Goal: Contribute content: Add original content to the website for others to see

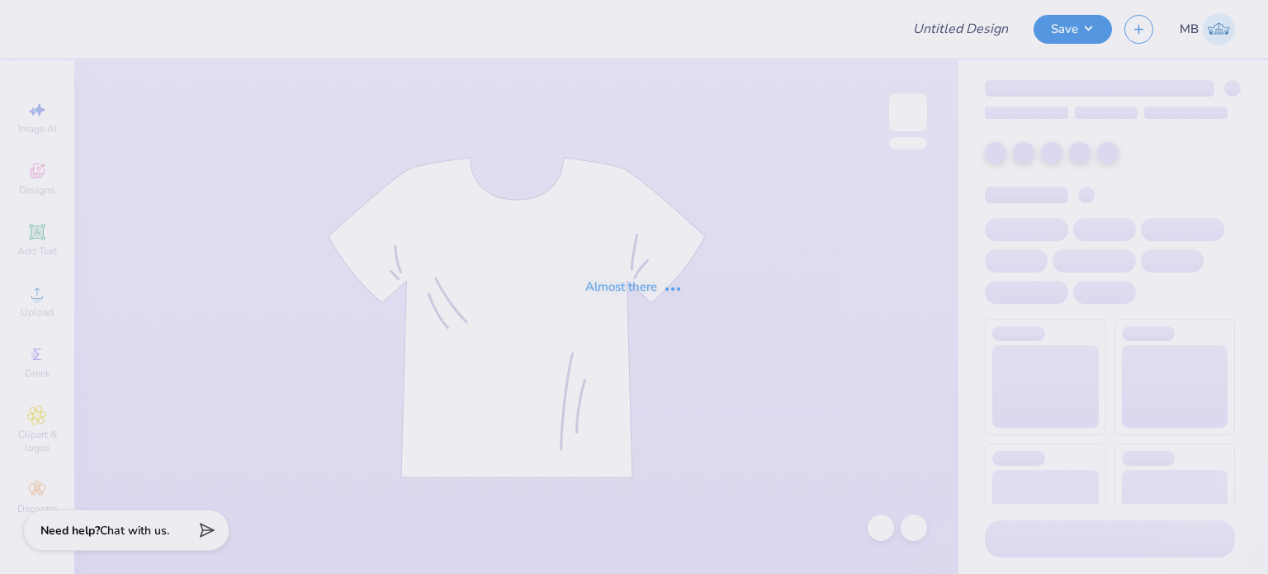
type input "red/blue piphi hoodie"
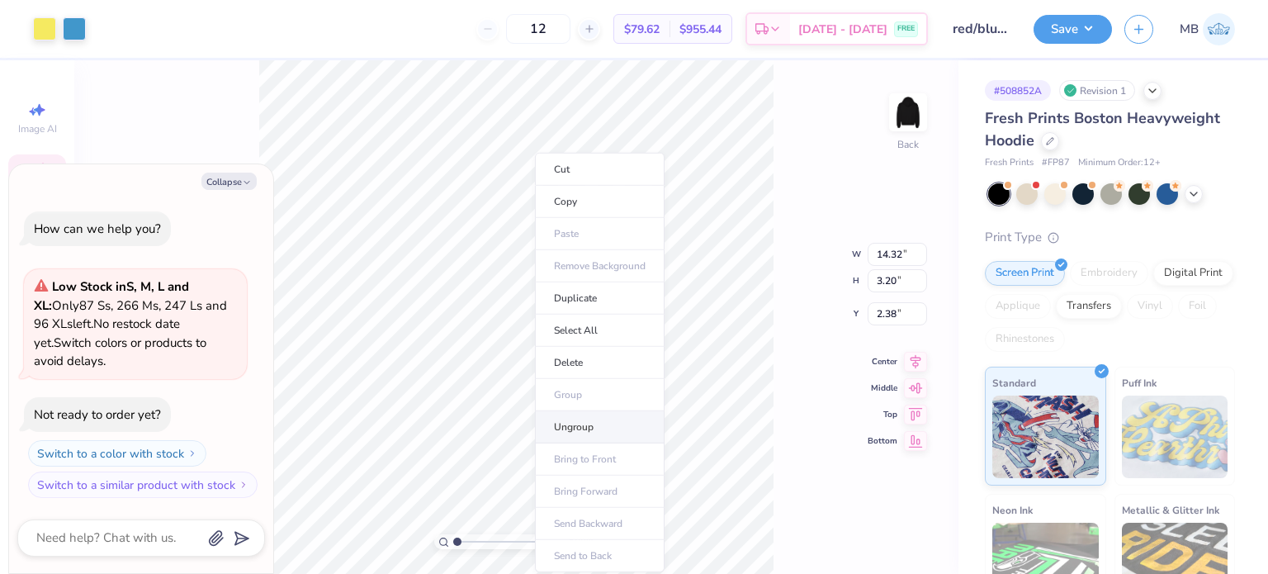
click at [573, 426] on li "Ungroup" at bounding box center [600, 427] width 130 height 32
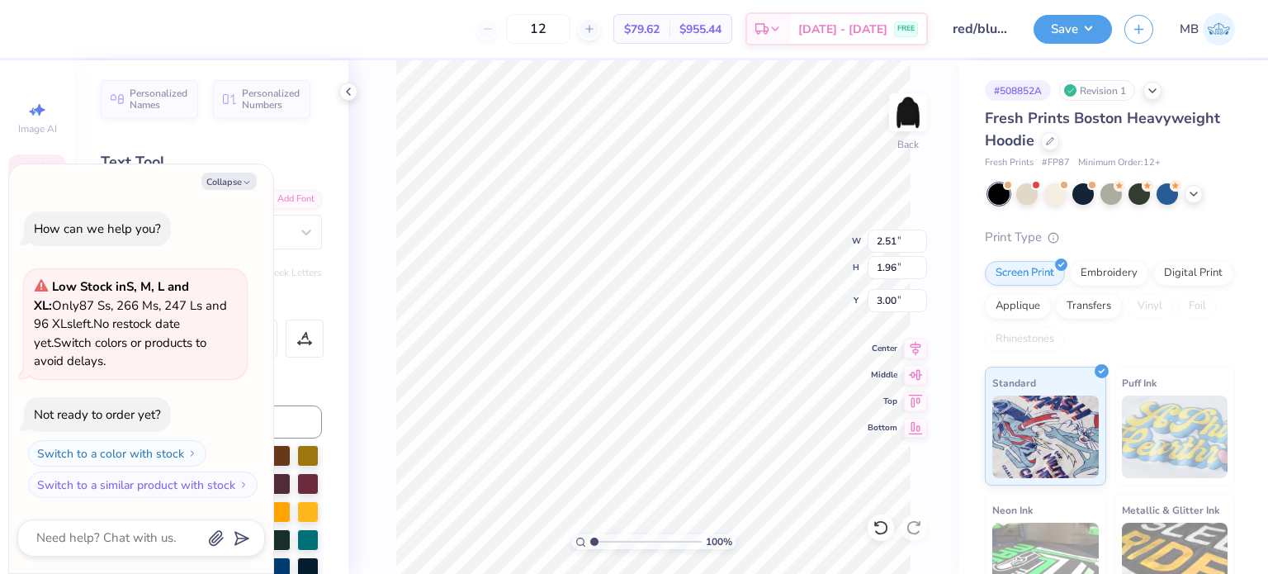
scroll to position [13, 2]
type textarea "x"
type textarea "167"
type textarea "x"
type textarea "1867"
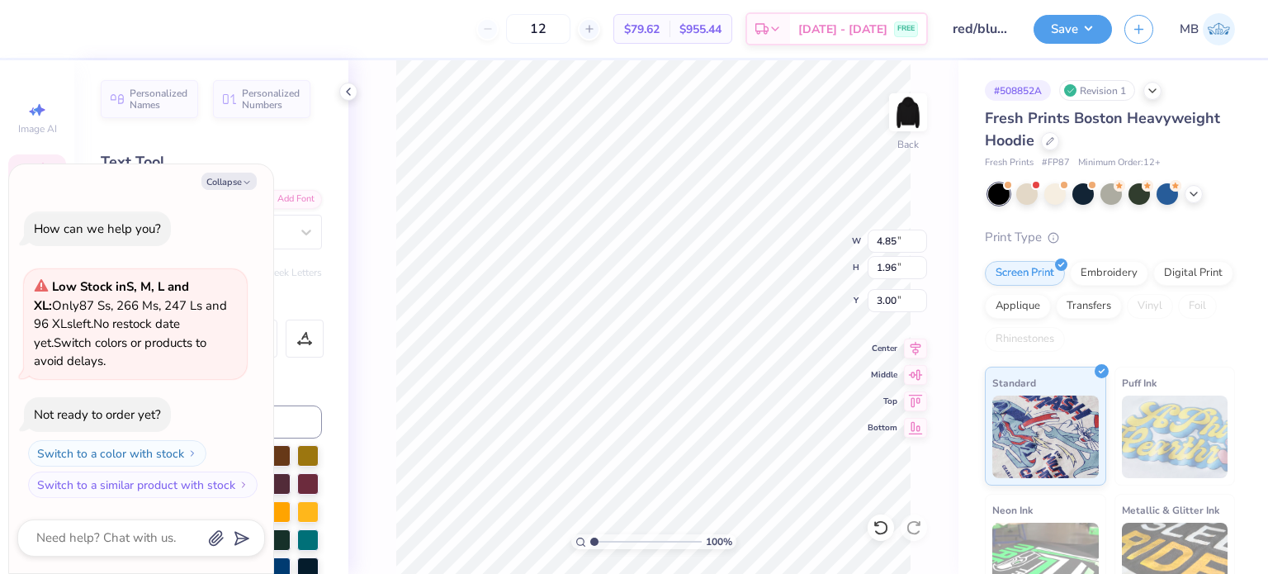
type textarea "x"
type input "3.71"
type input "1.50"
type textarea "x"
drag, startPoint x: 594, startPoint y: 542, endPoint x: 621, endPoint y: 532, distance: 28.2
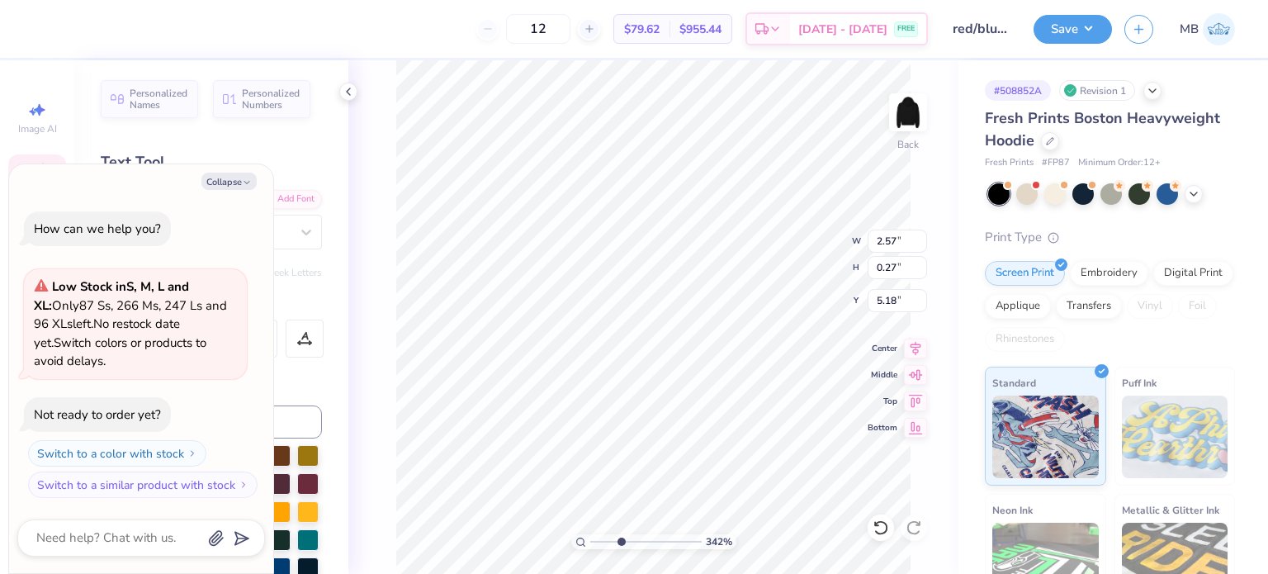
type input "3.42"
click at [621, 534] on input "range" at bounding box center [645, 541] width 111 height 15
type textarea "x"
type input "5.16"
type textarea "x"
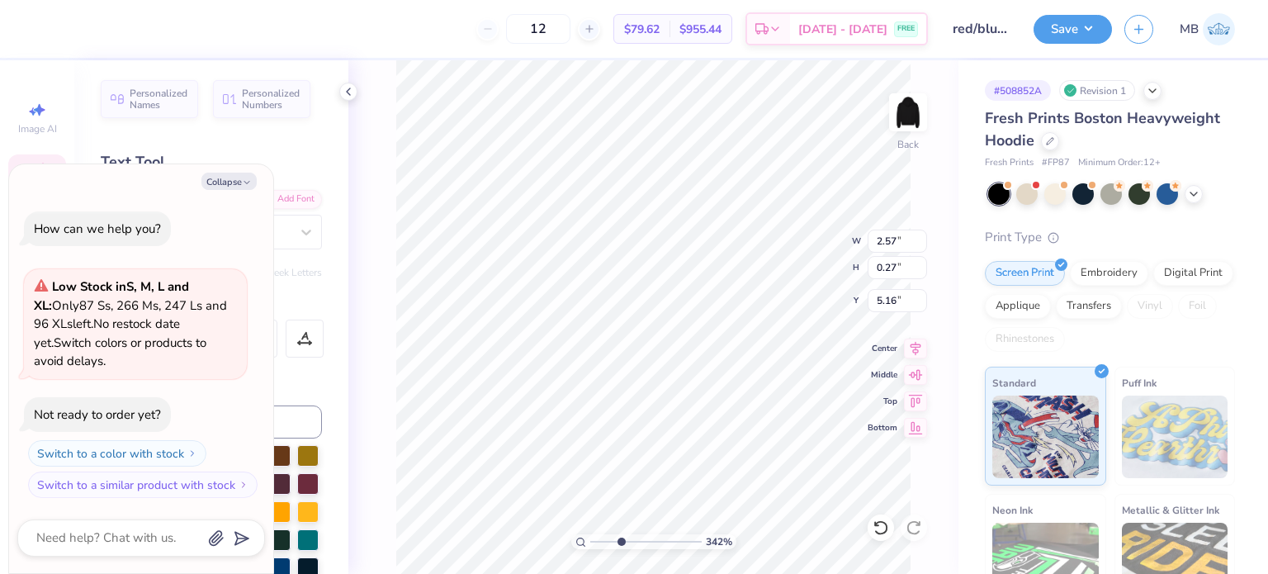
type textarea "NORTH CA4OLINA"
type textarea "x"
type textarea "NORTH CAOLINA"
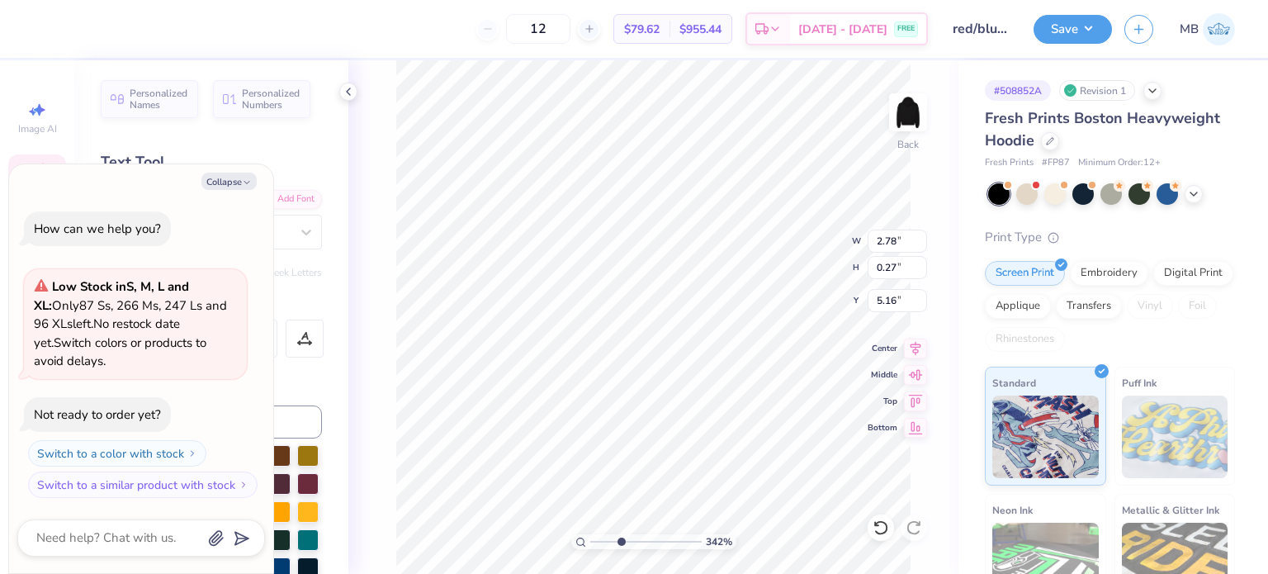
type textarea "x"
type textarea "[US_STATE]"
type textarea "x"
type input "3.45"
type textarea "x"
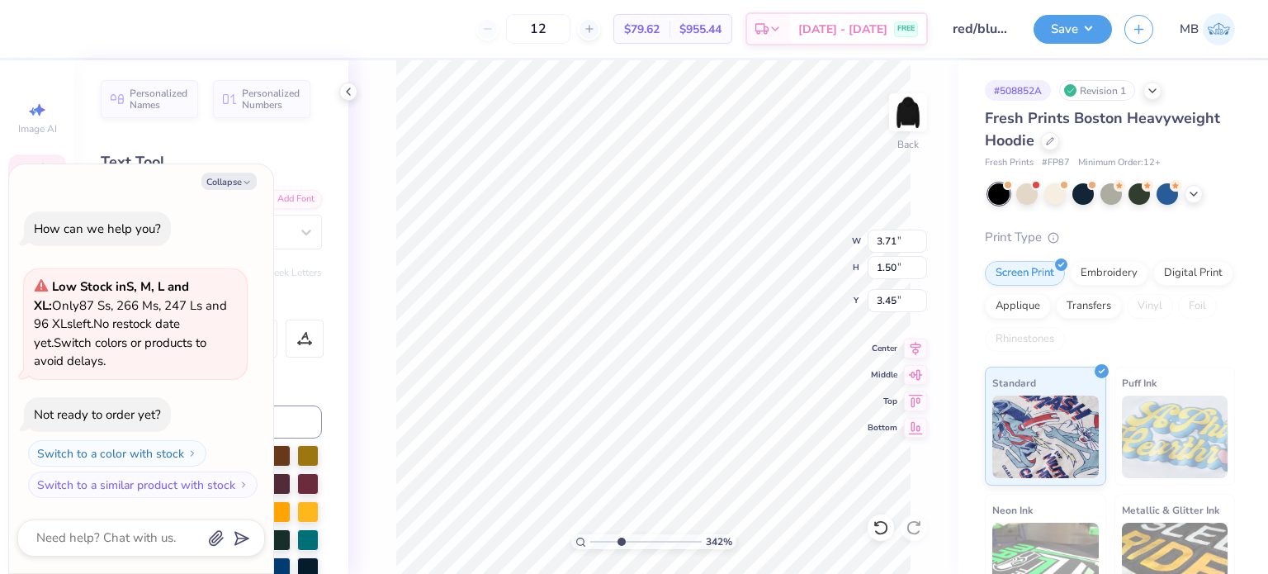
type input "3.38"
type input "1.36"
type textarea "x"
type input "3.59"
type textarea "x"
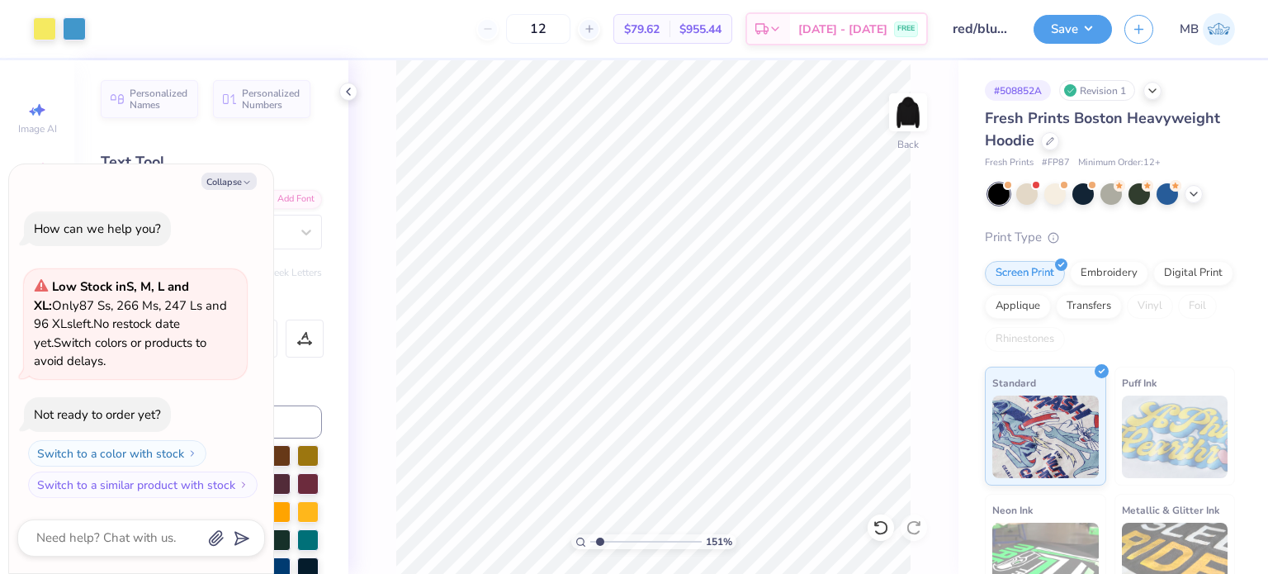
drag, startPoint x: 617, startPoint y: 541, endPoint x: 599, endPoint y: 539, distance: 17.5
type input "1.51"
click at [599, 539] on input "range" at bounding box center [645, 541] width 111 height 15
click at [1055, 17] on button "Save" at bounding box center [1072, 26] width 78 height 29
type textarea "x"
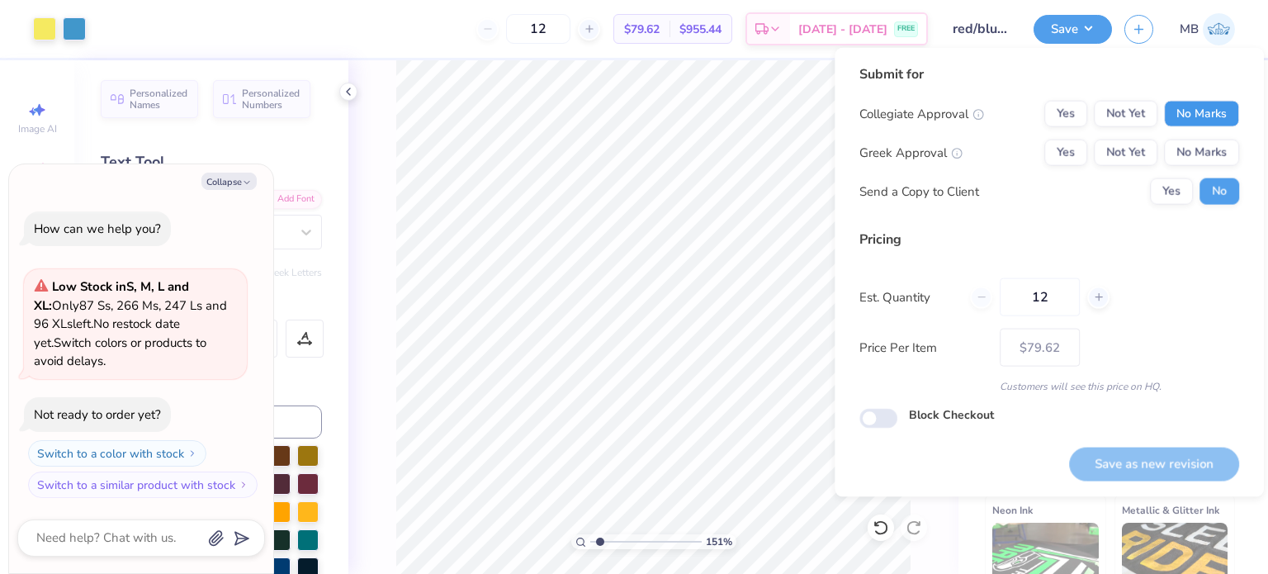
click at [1174, 116] on button "No Marks" at bounding box center [1201, 114] width 75 height 26
click at [1081, 154] on button "Yes" at bounding box center [1065, 152] width 43 height 26
click at [1159, 472] on button "Save as new revision" at bounding box center [1154, 463] width 170 height 34
type input "$79.62"
type textarea "x"
